Goal: Navigation & Orientation: Find specific page/section

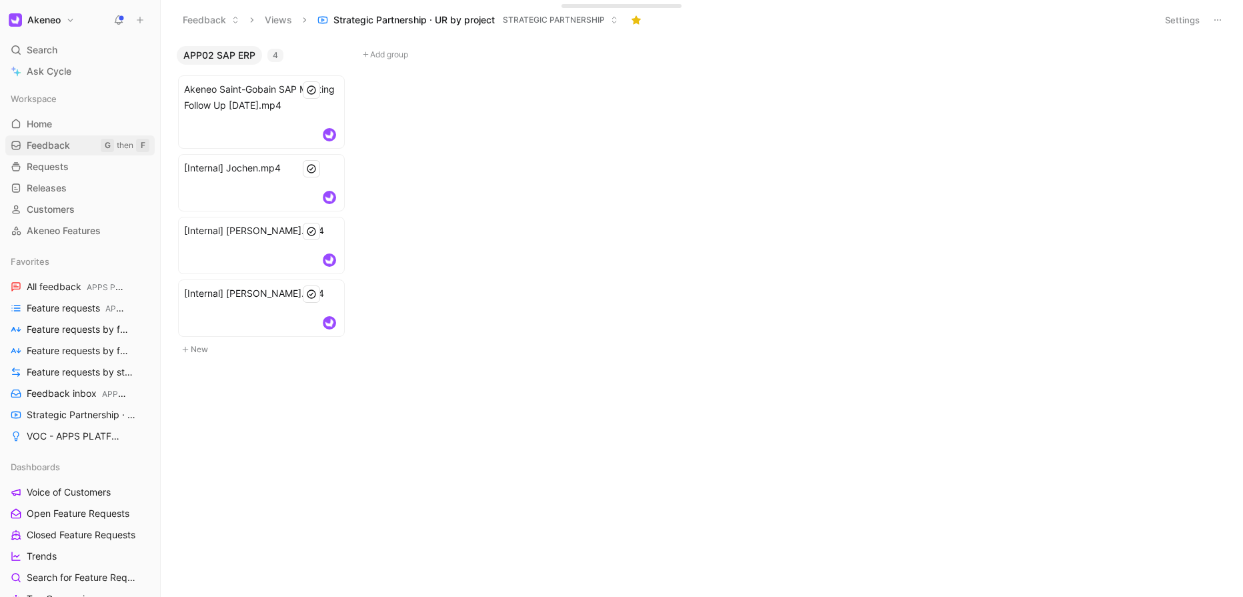
click at [55, 153] on link "Feedback G then F" at bounding box center [79, 145] width 149 height 20
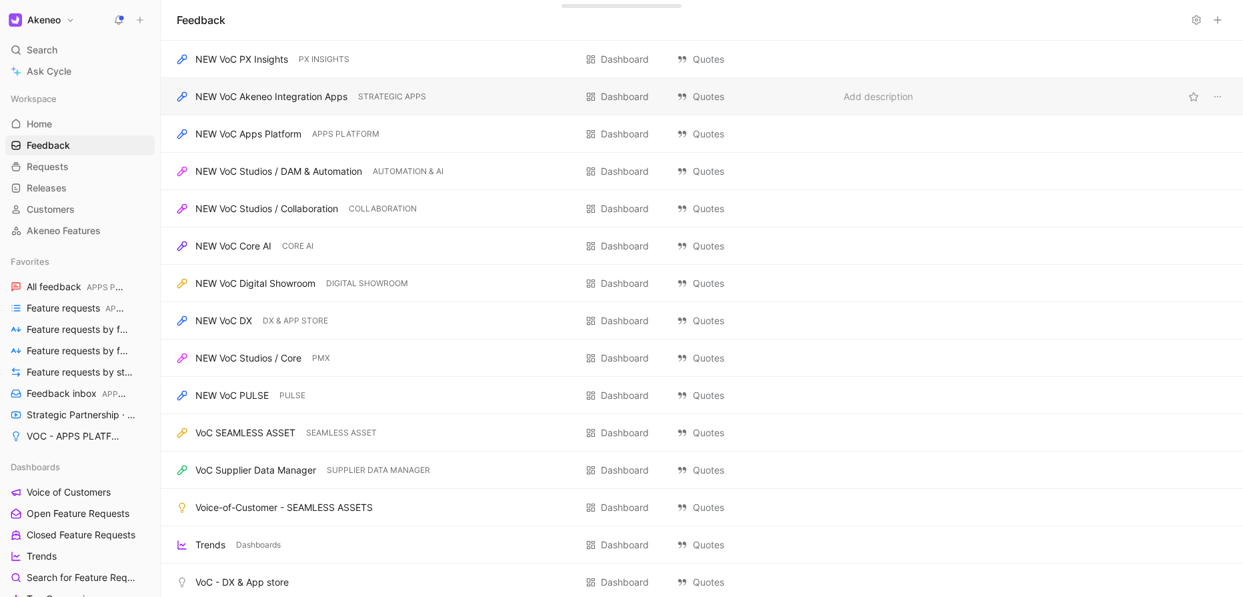
click at [269, 105] on div "NEW VoC Akeneo Integration Apps STRATEGIC APPS Dashboard Quotes Add description" at bounding box center [702, 96] width 1082 height 37
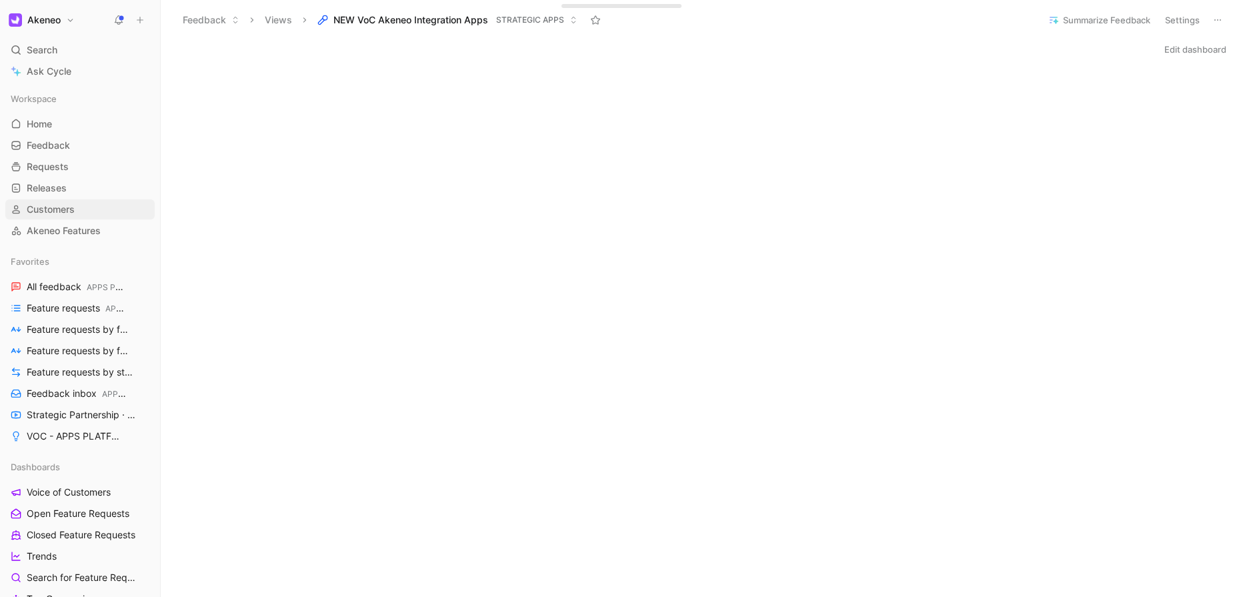
click at [59, 209] on span "Customers" at bounding box center [51, 209] width 48 height 13
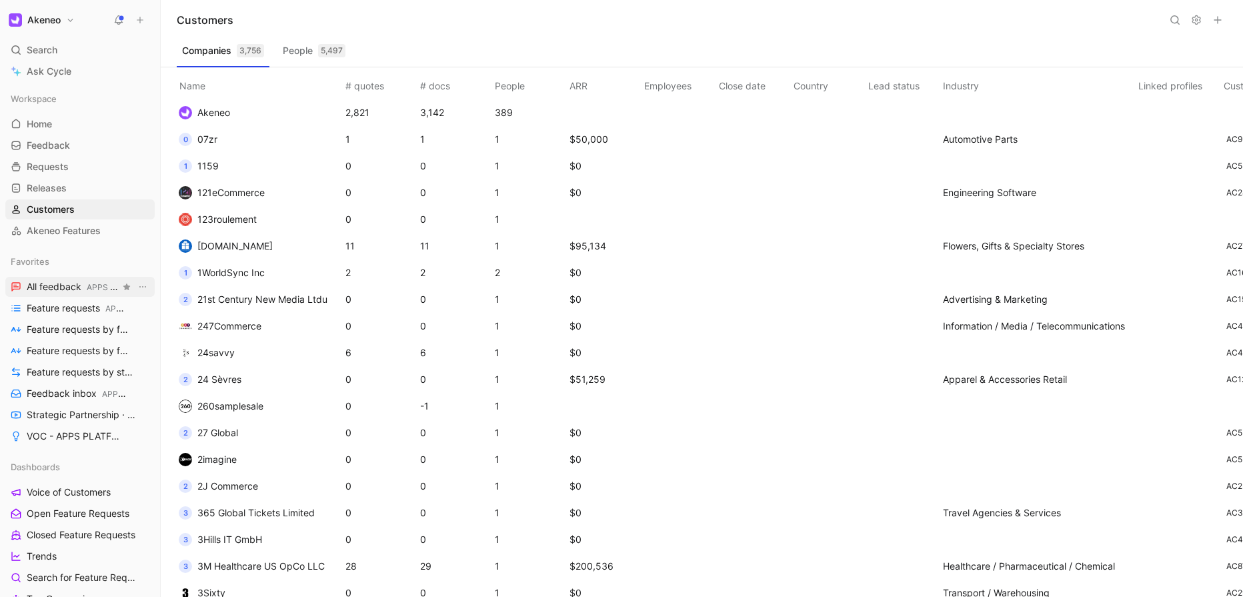
click at [57, 283] on span "All feedback APPS PLATFORM" at bounding box center [73, 287] width 93 height 14
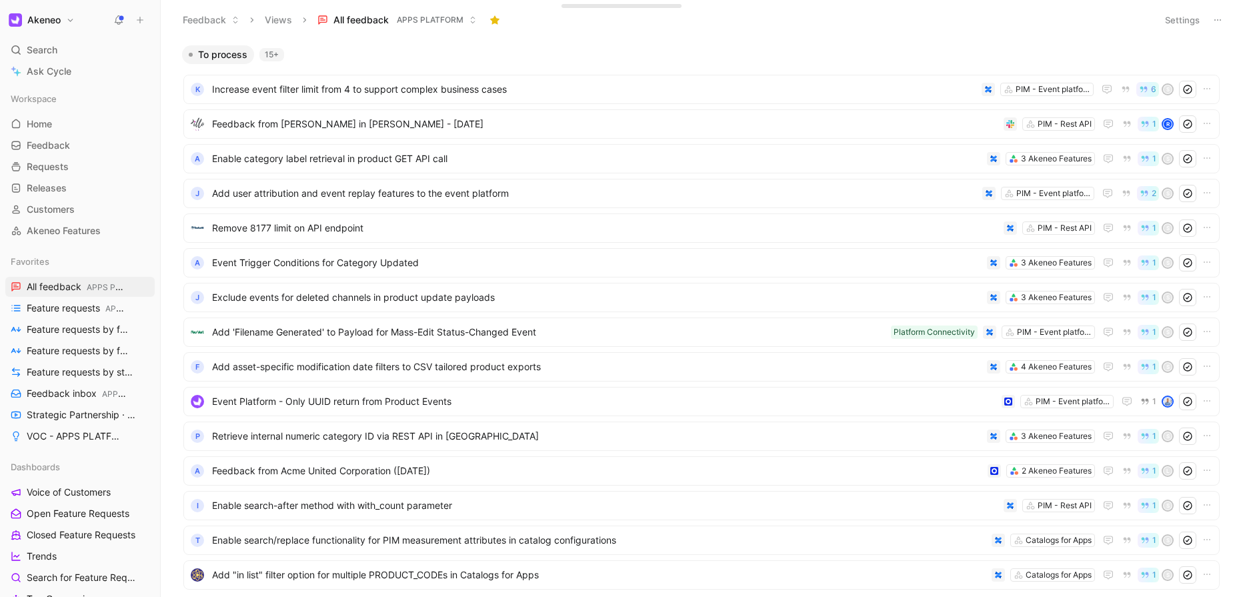
click at [455, 23] on span "APPS PLATFORM" at bounding box center [430, 19] width 67 height 13
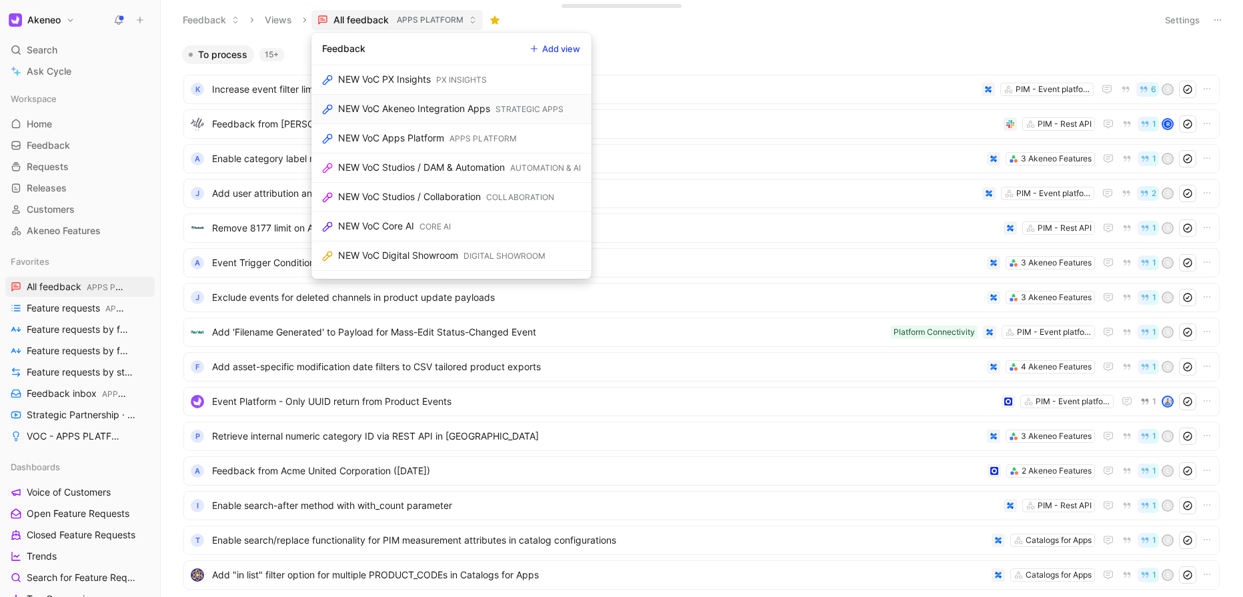
click at [423, 111] on div "NEW VoC Akeneo Integration Apps" at bounding box center [414, 109] width 152 height 16
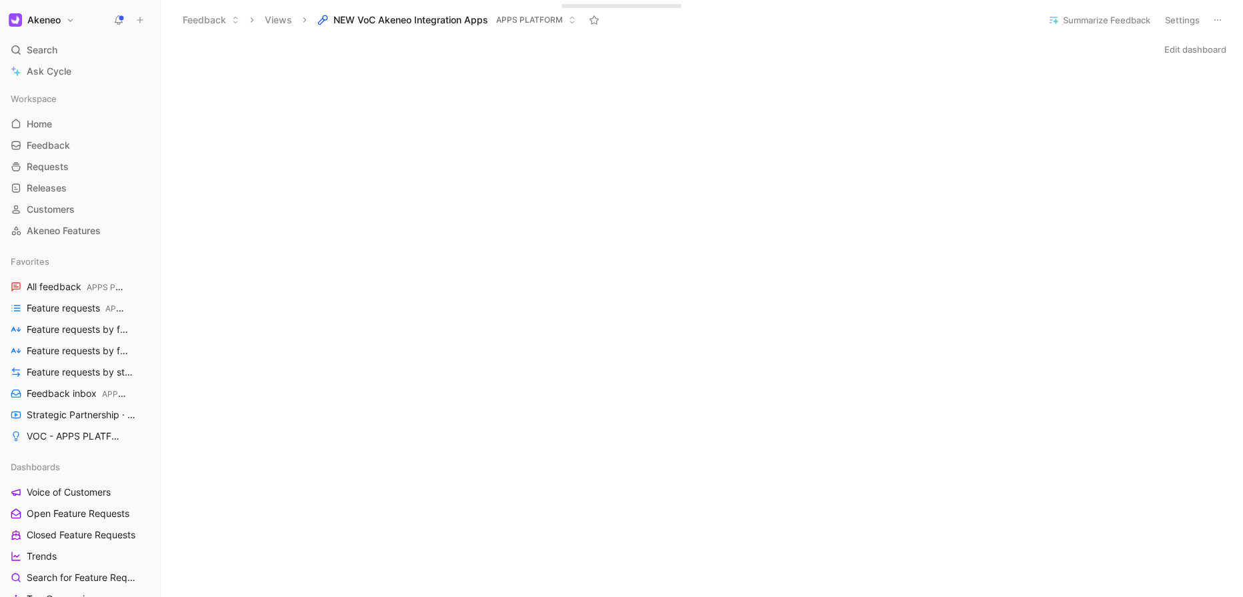
click at [447, 21] on span "NEW VoC Akeneo Integration Apps" at bounding box center [410, 19] width 155 height 13
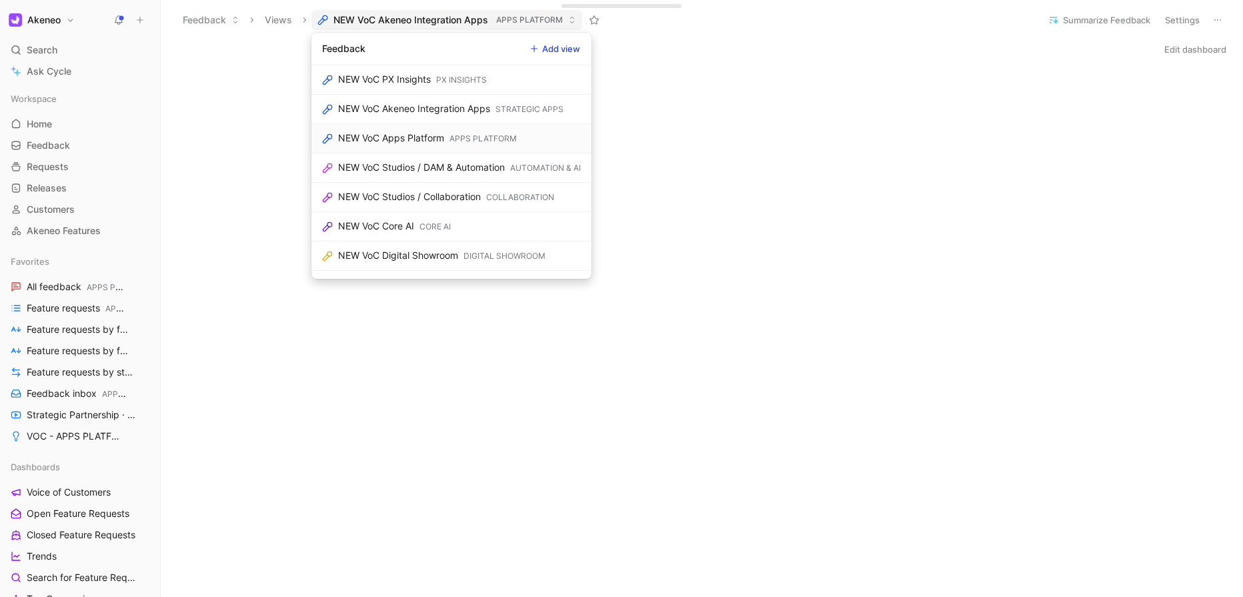
click at [435, 143] on div "NEW VoC Apps Platform" at bounding box center [391, 138] width 106 height 16
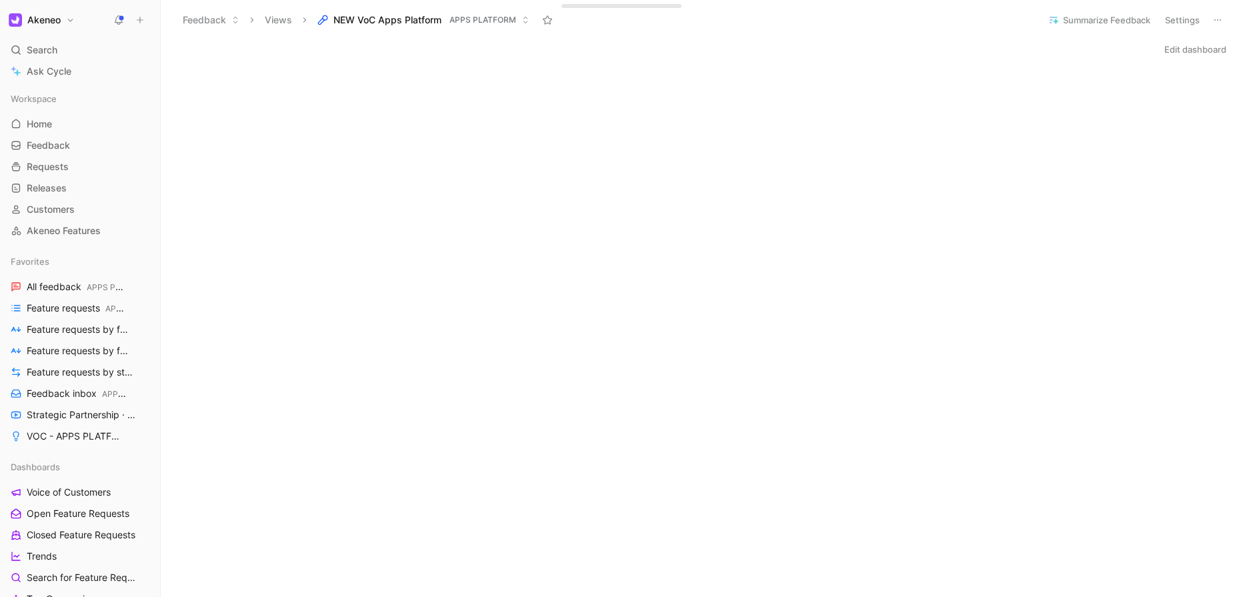
click at [1183, 25] on button "Settings" at bounding box center [1182, 20] width 47 height 19
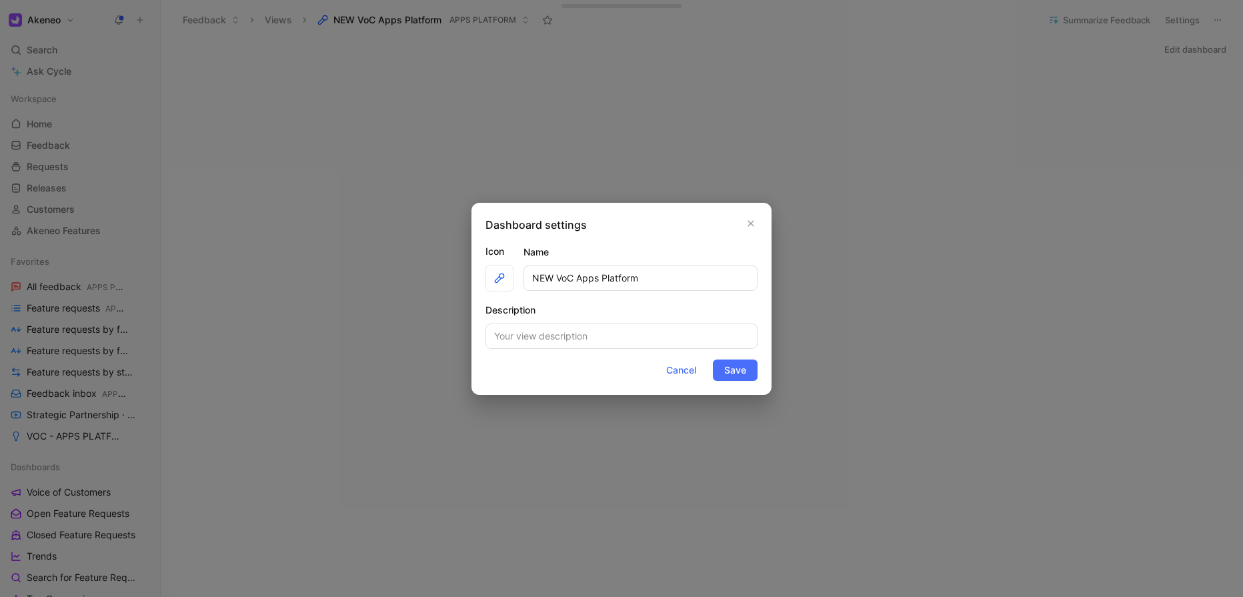
click at [695, 137] on div at bounding box center [621, 298] width 1243 height 597
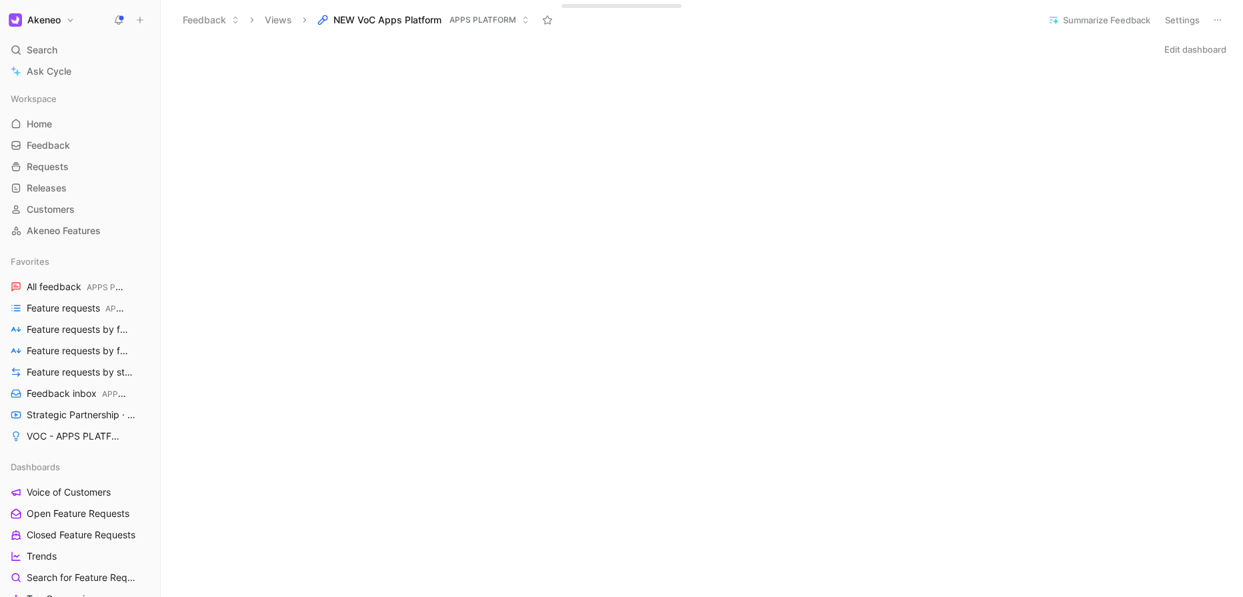
click at [65, 25] on button "Akeneo" at bounding box center [41, 20] width 73 height 19
click at [109, 233] on div at bounding box center [621, 298] width 1243 height 597
